Goal: Task Accomplishment & Management: Use online tool/utility

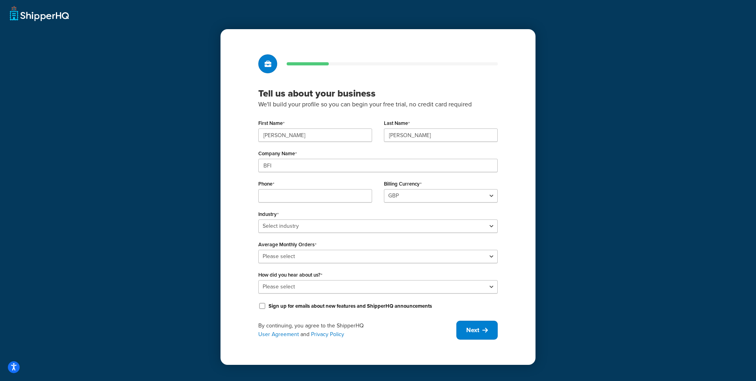
select select "GBP"
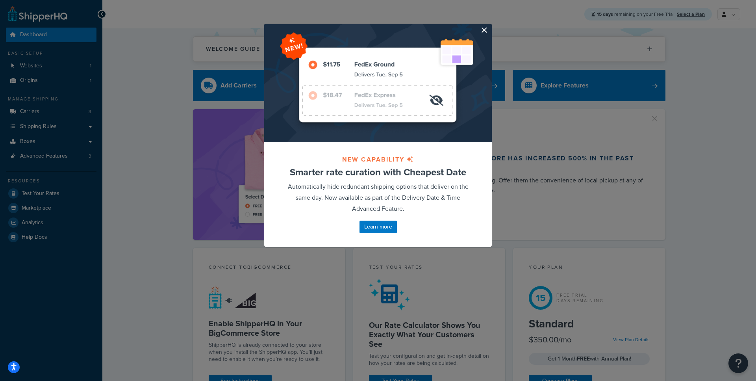
click at [490, 26] on button "button" at bounding box center [491, 25] width 2 height 2
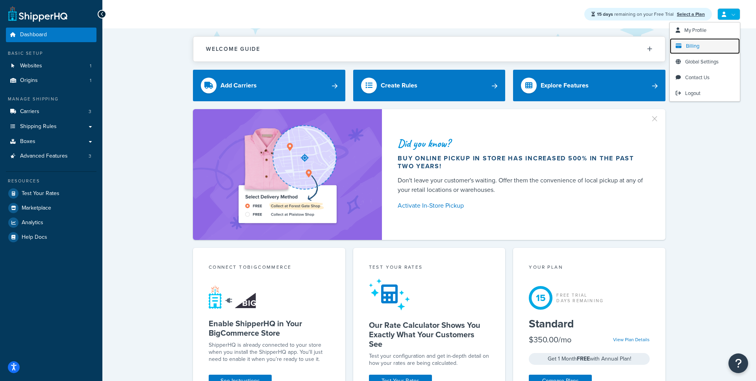
click at [700, 47] on link "Billing" at bounding box center [705, 46] width 70 height 16
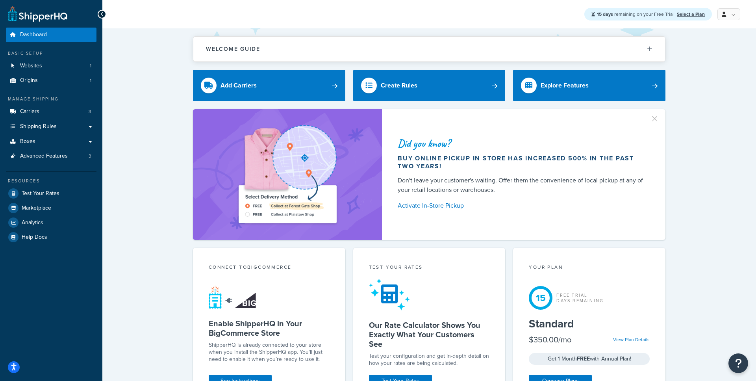
click at [716, 15] on ul "My Profile Billing Global Settings Contact Us Logout" at bounding box center [728, 14] width 24 height 12
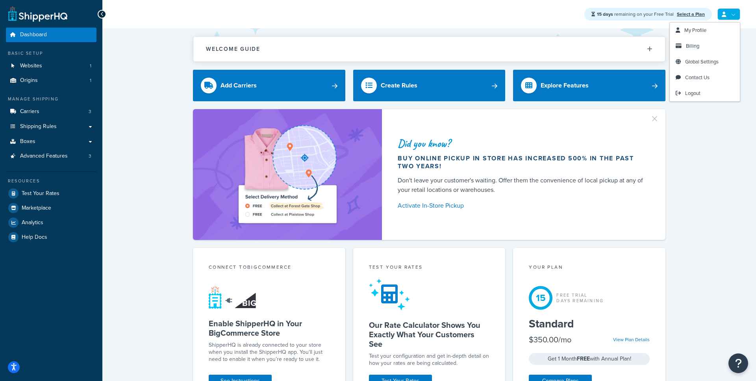
click at [726, 13] on icon at bounding box center [724, 14] width 4 height 5
click at [688, 95] on span "Logout" at bounding box center [692, 92] width 15 height 7
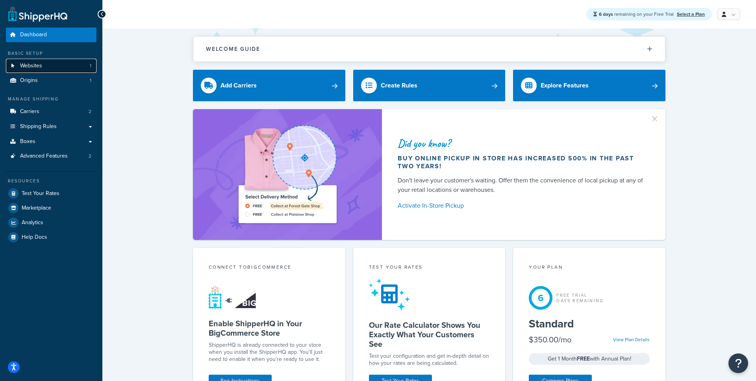
click at [80, 64] on link "Websites 1" at bounding box center [51, 66] width 91 height 15
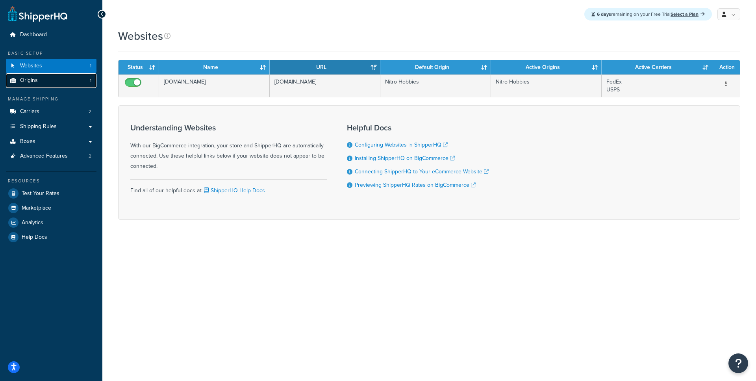
click at [64, 79] on link "Origins 1" at bounding box center [51, 80] width 91 height 15
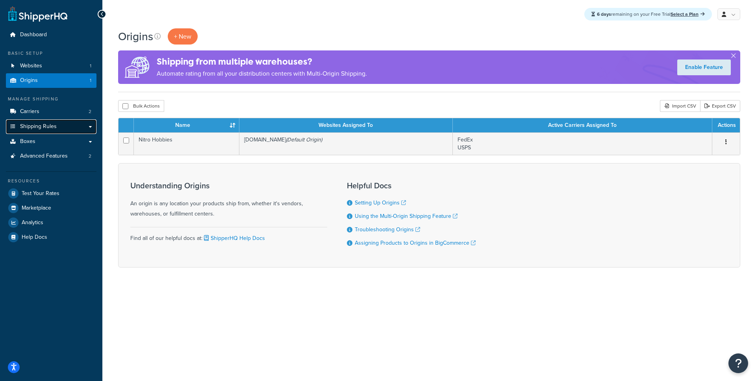
click at [91, 129] on link "Shipping Rules" at bounding box center [51, 126] width 91 height 15
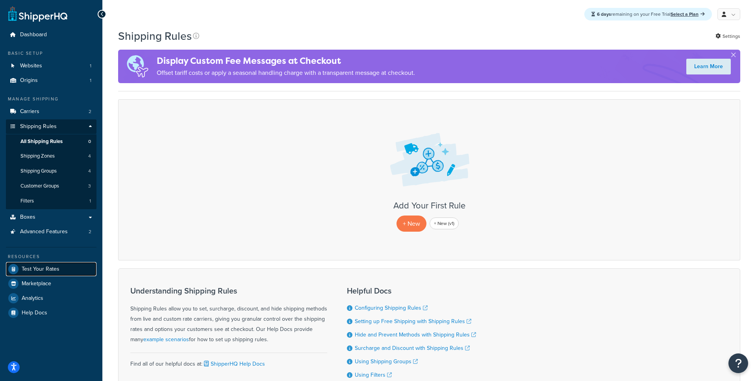
click at [59, 268] on link "Test Your Rates" at bounding box center [51, 269] width 91 height 14
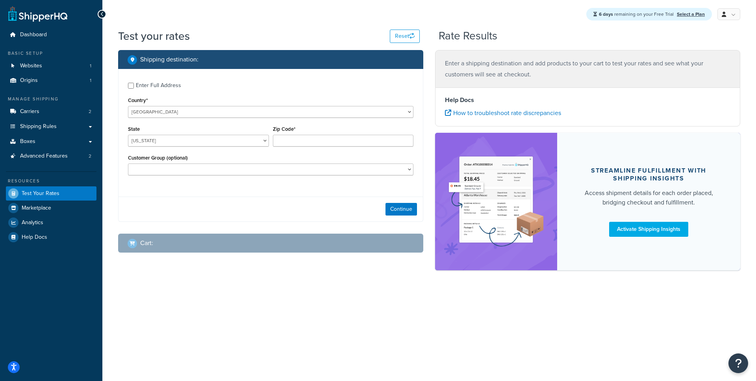
click at [150, 87] on div "Enter Full Address" at bounding box center [158, 85] width 45 height 11
click at [134, 87] on input "Enter Full Address" at bounding box center [131, 86] width 6 height 6
checkbox input "true"
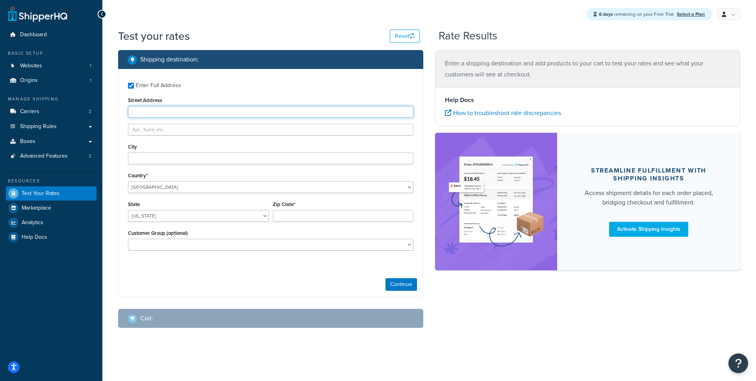
click at [160, 114] on input "Street Address" at bounding box center [271, 112] width 286 height 12
type input "2300 laramie trail"
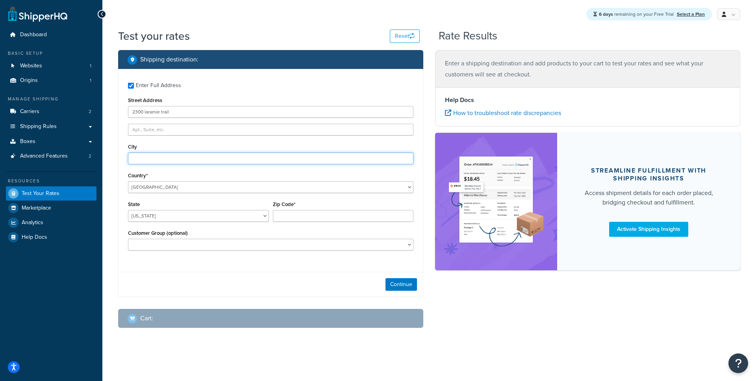
click at [156, 164] on input "City" at bounding box center [271, 158] width 286 height 12
type input "austin"
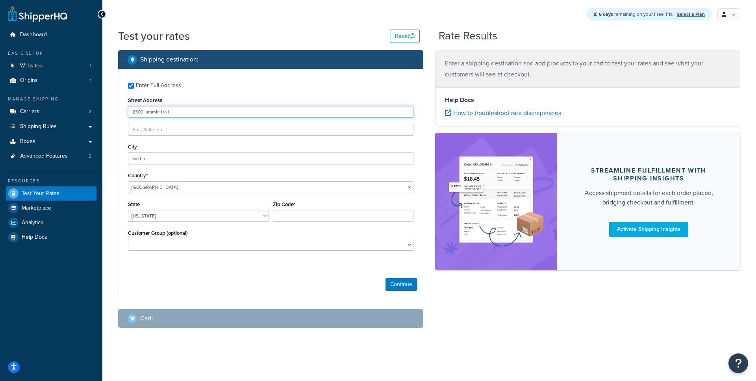
click at [143, 112] on input "2300 laramie trail" at bounding box center [271, 112] width 286 height 12
type input "2301 laramie trail"
click at [128, 210] on select "Alabama Alaska American Samoa Arizona Arkansas Armed Forces Americas Armed Forc…" at bounding box center [198, 216] width 141 height 12
select select "TX"
click at [292, 206] on label "Zip Code*" at bounding box center [284, 204] width 22 height 6
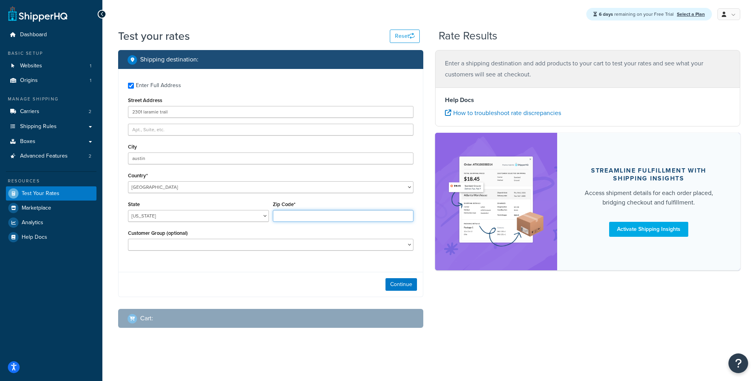
click at [292, 210] on input "Zip Code*" at bounding box center [343, 216] width 141 height 12
type input "78745"
select select "Retail"
click option "Retail" at bounding box center [0, 0] width 0 height 0
click at [399, 293] on div "Continue" at bounding box center [271, 284] width 304 height 25
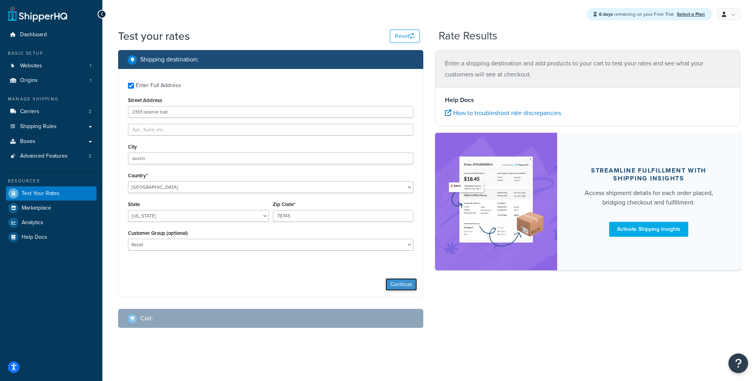
click at [399, 284] on button "Continue" at bounding box center [402, 284] width 32 height 13
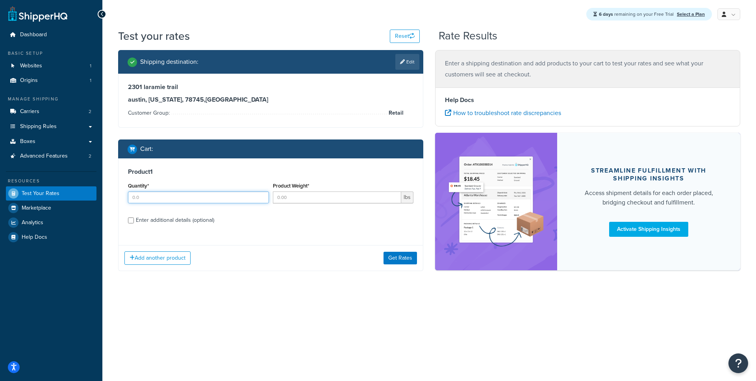
click at [222, 197] on input "Quantity*" at bounding box center [198, 197] width 141 height 12
type input "1"
click at [393, 255] on button "Get Rates" at bounding box center [400, 258] width 33 height 13
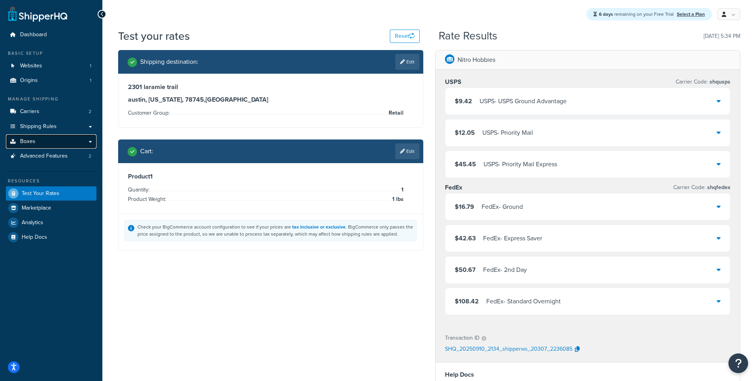
click at [89, 136] on link "Boxes" at bounding box center [51, 141] width 91 height 15
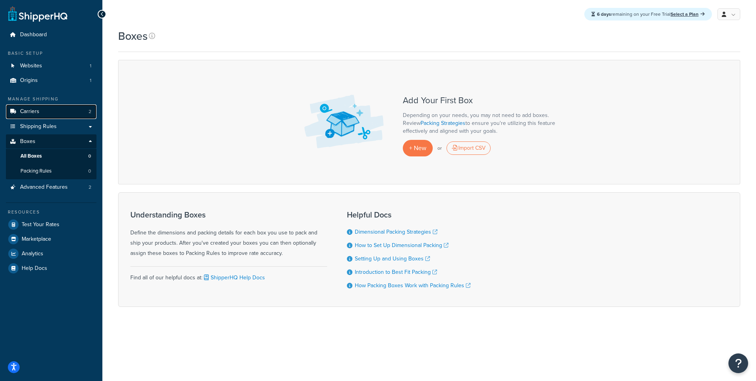
click at [76, 117] on link "Carriers 2" at bounding box center [51, 111] width 91 height 15
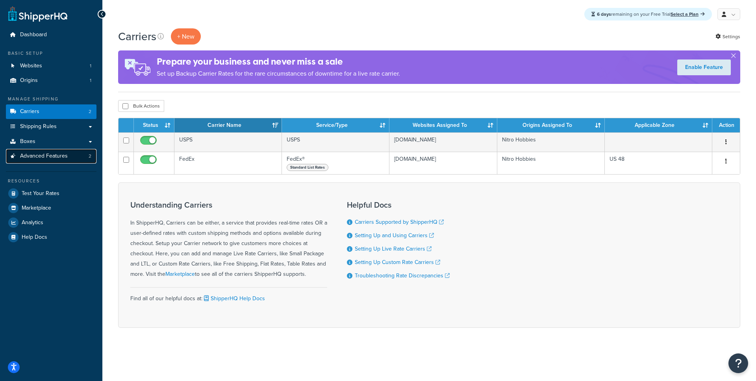
click at [70, 151] on link "Advanced Features 2" at bounding box center [51, 156] width 91 height 15
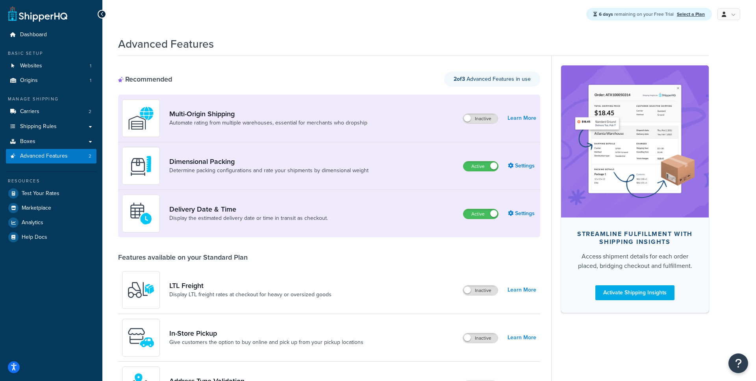
scroll to position [13, 0]
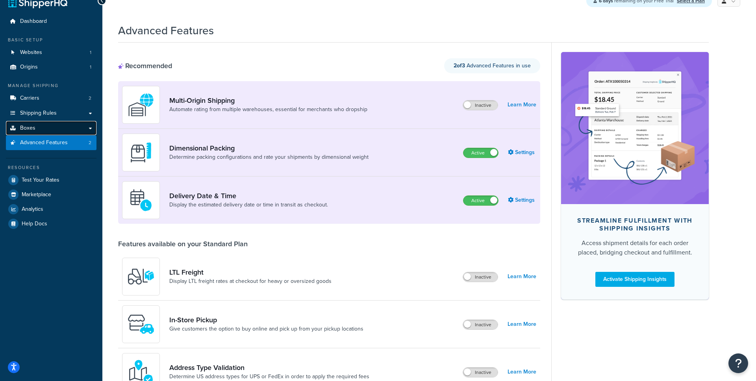
click at [91, 131] on link "Boxes" at bounding box center [51, 128] width 91 height 15
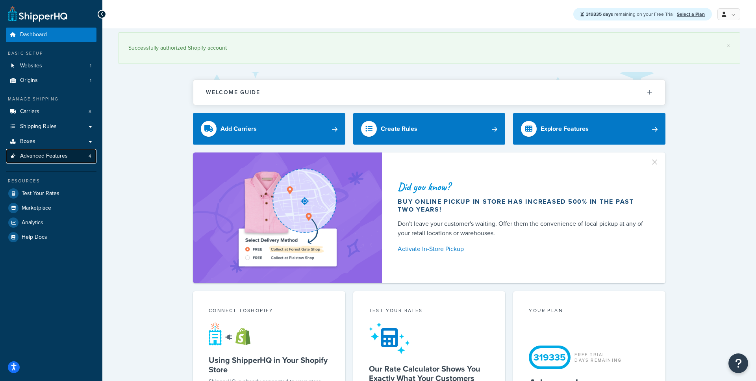
click at [71, 160] on link "Advanced Features 4" at bounding box center [51, 156] width 91 height 15
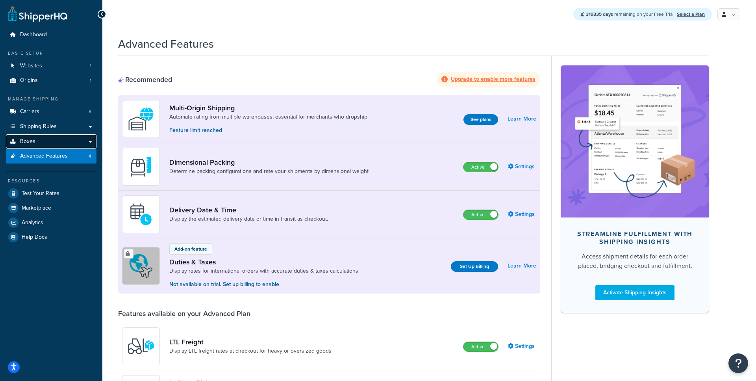
click at [91, 143] on link "Boxes" at bounding box center [51, 141] width 91 height 15
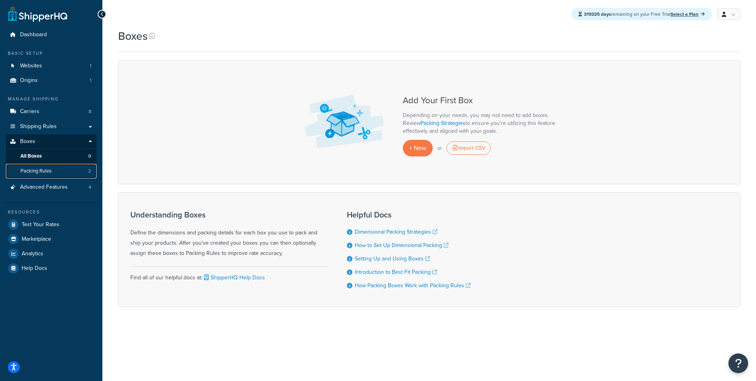
click at [68, 169] on link "Packing Rules 2" at bounding box center [51, 171] width 91 height 15
